Goal: Use online tool/utility: Use online tool/utility

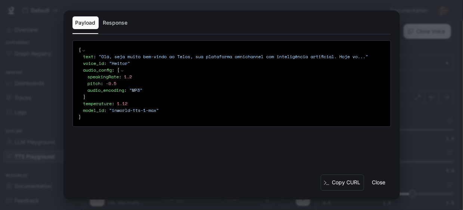
click at [0, 0] on icon at bounding box center [0, 0] width 0 height 0
drag, startPoint x: 146, startPoint y: 82, endPoint x: 63, endPoint y: 77, distance: 83.4
click at [63, 77] on div "Payload Response { text : " Olá, seja muito bem-vindo ao Telos, sua plataforma …" at bounding box center [231, 105] width 463 height 210
copy div "speakingRate : 1.2 pitch : -0.5"
click at [419, 88] on div "Payload Response { text : " Olá, seja muito bem-vindo ao Telos, sua plataforma …" at bounding box center [231, 105] width 463 height 210
